Goal: Information Seeking & Learning: Learn about a topic

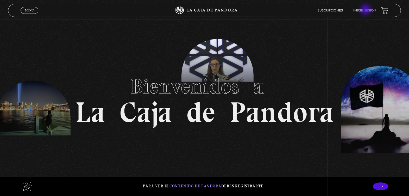
click at [366, 10] on link "Inicie sesión" at bounding box center [364, 10] width 23 height 3
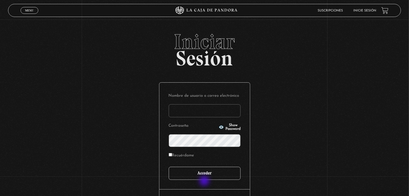
type input "marymonge189@gmail.com"
click at [208, 178] on input "Acceder" at bounding box center [205, 172] width 72 height 13
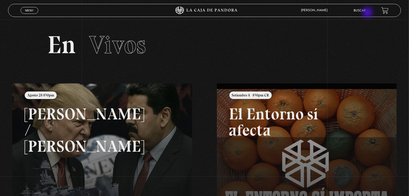
click at [365, 13] on li "Buscar" at bounding box center [359, 11] width 12 height 8
click at [365, 8] on li "Buscar" at bounding box center [359, 11] width 12 height 8
click at [362, 10] on link "Buscar" at bounding box center [359, 10] width 12 height 3
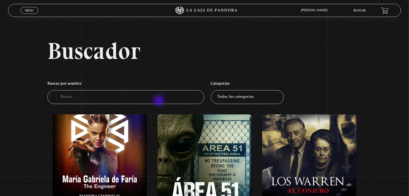
click at [159, 101] on input "Buscador" at bounding box center [125, 97] width 157 height 14
type input "tarot"
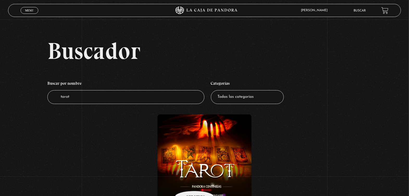
click at [188, 183] on figure at bounding box center [204, 161] width 94 height 94
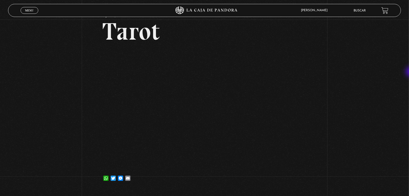
scroll to position [31, 0]
